Goal: Find specific page/section: Find specific page/section

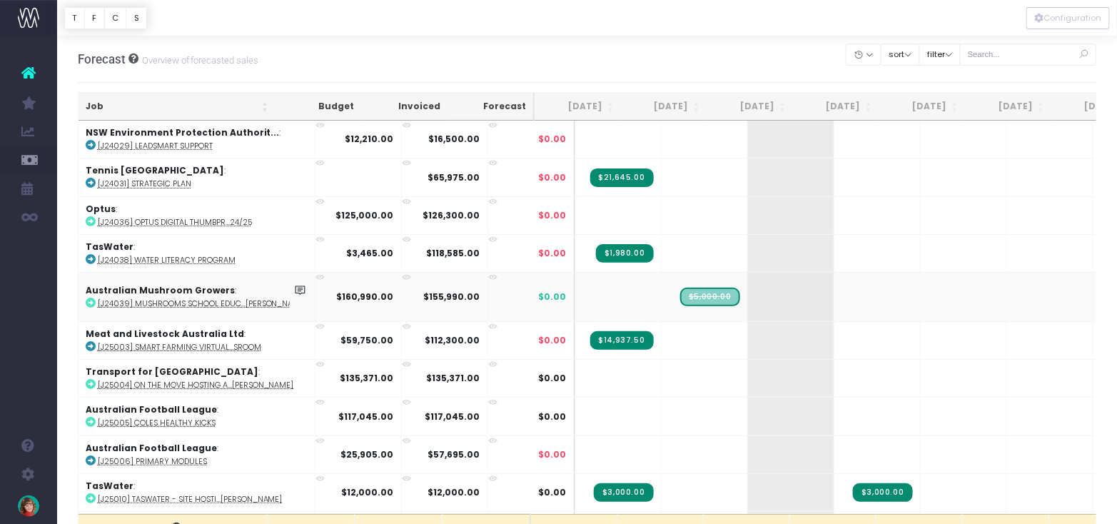
click at [78, 304] on link "Staff Utilisation" at bounding box center [67, 302] width 21 height 29
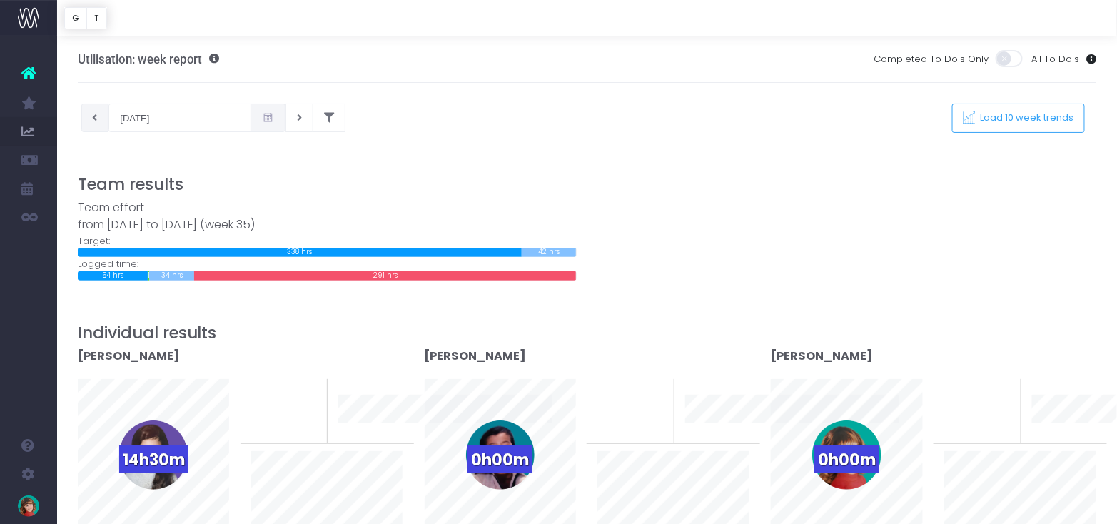
click at [93, 118] on icon at bounding box center [95, 118] width 5 height 0
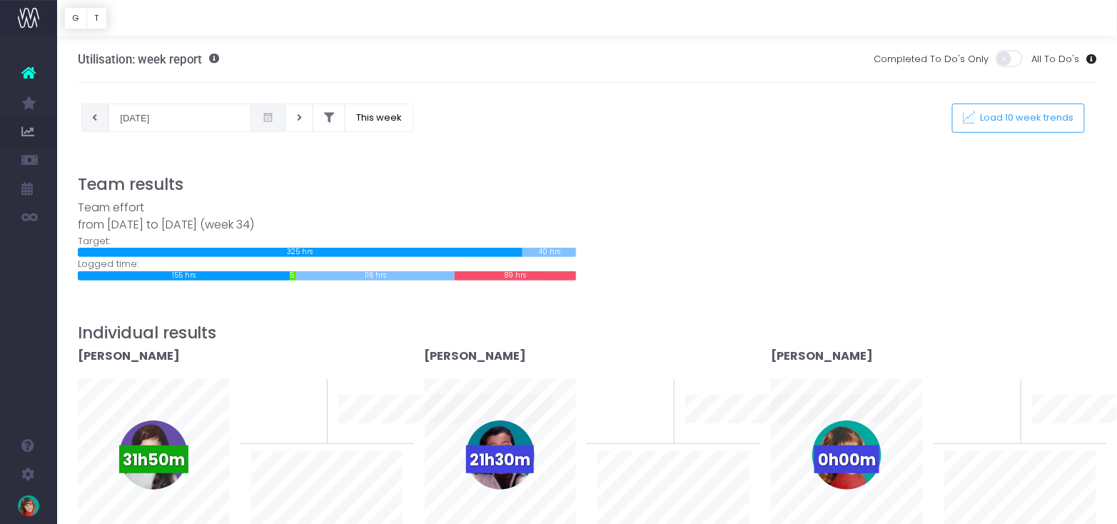
click at [95, 111] on button at bounding box center [95, 117] width 28 height 29
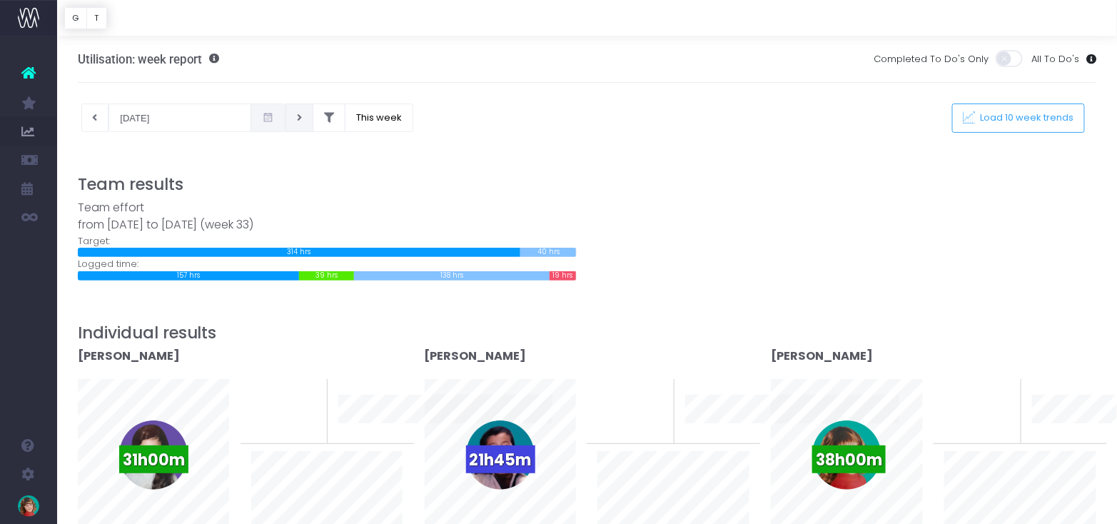
click at [285, 122] on button at bounding box center [299, 117] width 28 height 29
type input "19-08-2025"
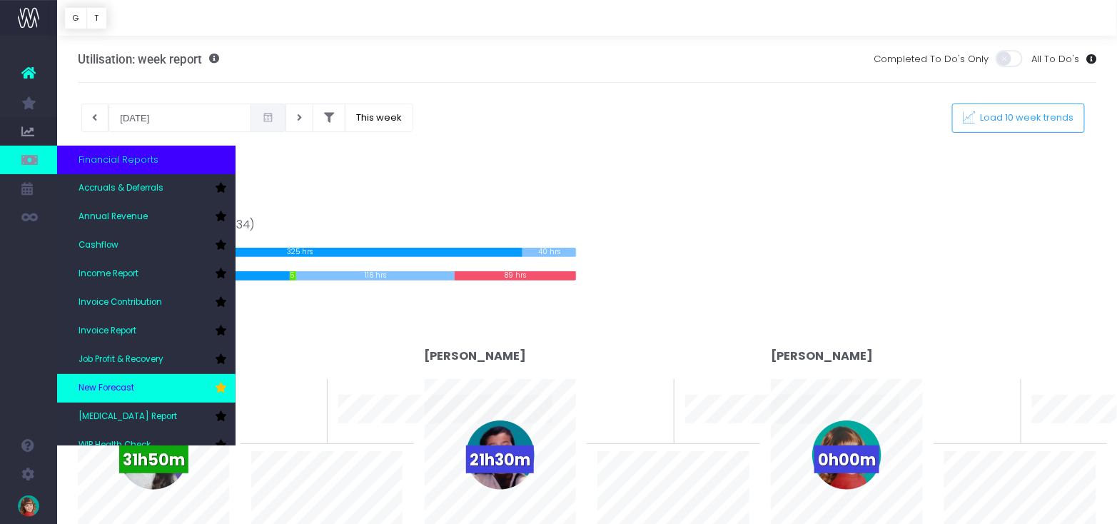
click at [105, 393] on span "New Forecast" at bounding box center [106, 388] width 56 height 13
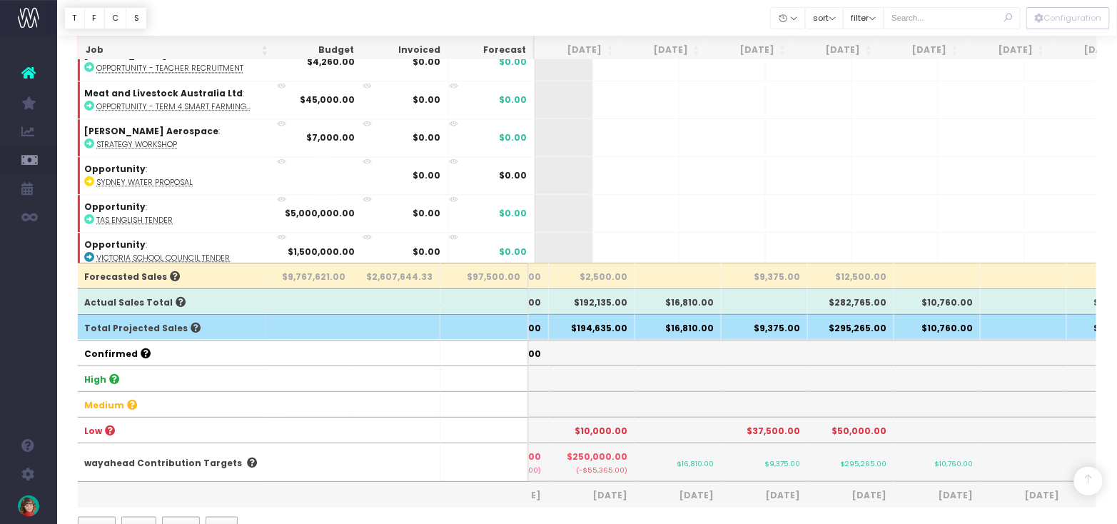
scroll to position [0, 241]
click at [594, 425] on th "$10,000.00" at bounding box center [592, 430] width 86 height 26
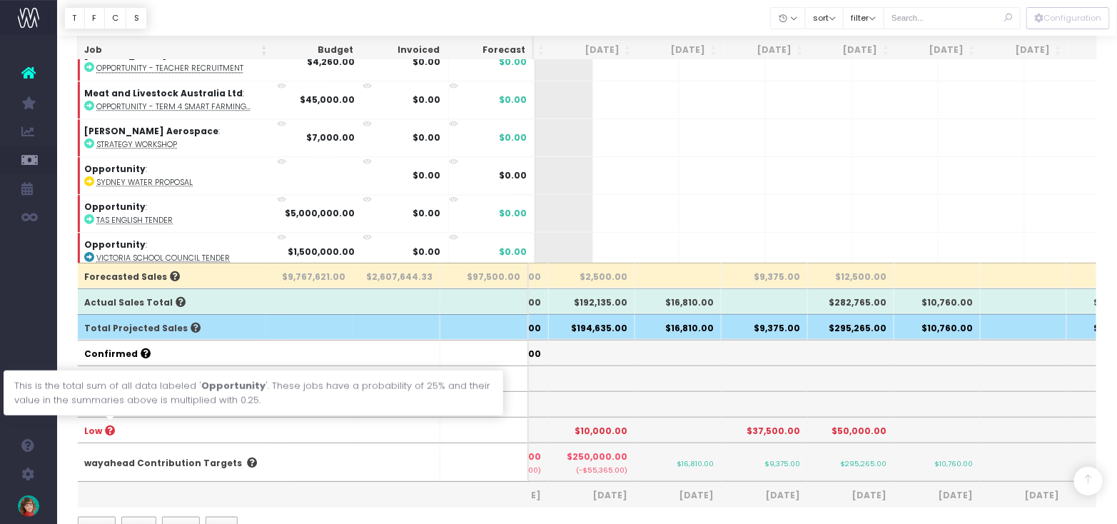
click at [110, 427] on icon at bounding box center [109, 430] width 13 height 10
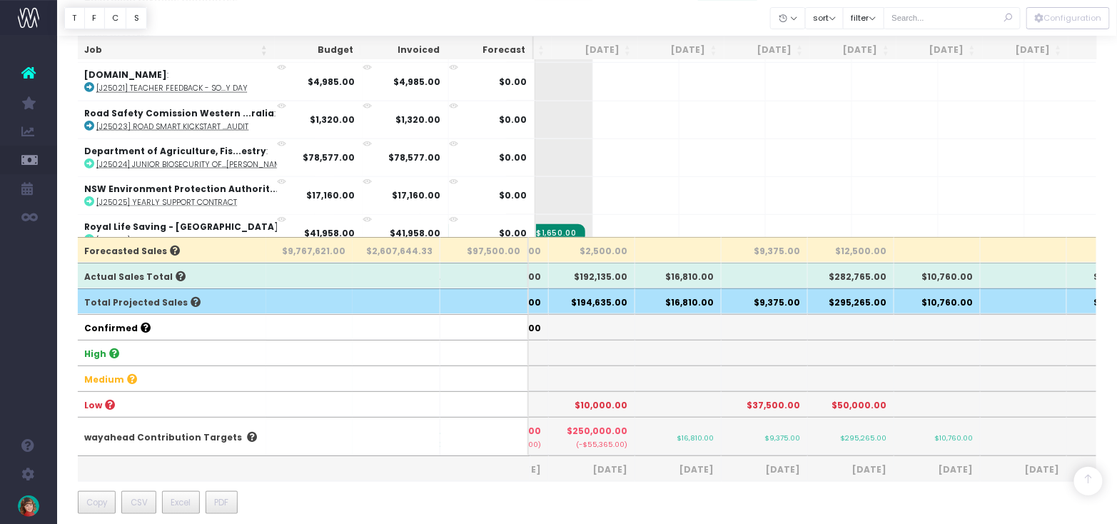
scroll to position [36, 0]
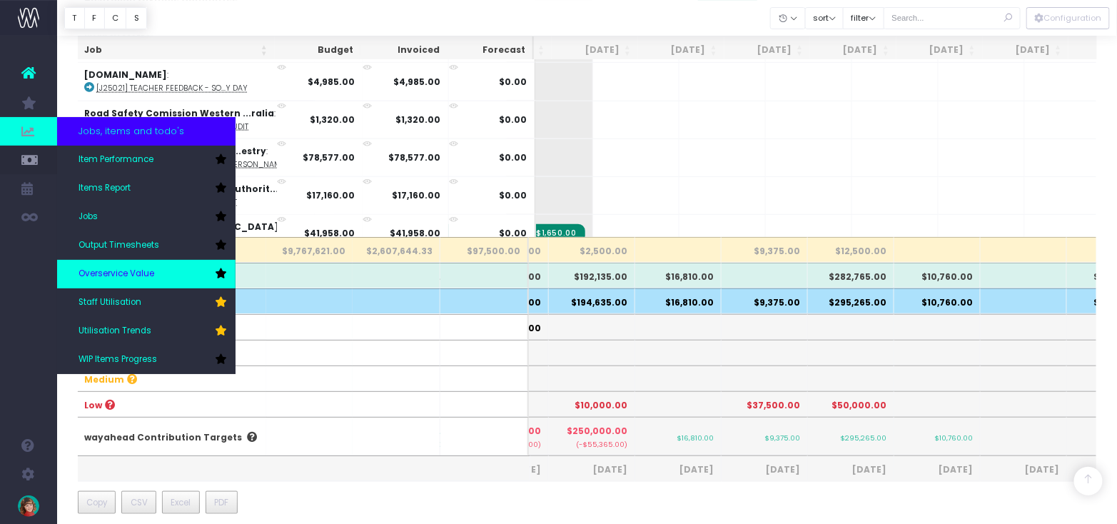
click at [131, 269] on span "Overservice Value" at bounding box center [116, 274] width 76 height 13
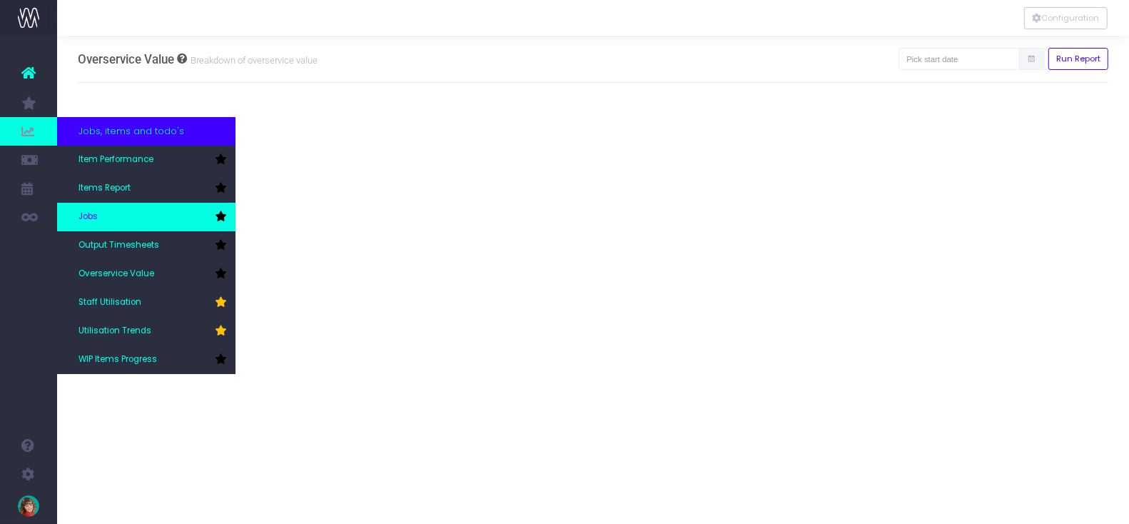
click at [121, 220] on link "Jobs" at bounding box center [146, 217] width 178 height 29
